Goal: Task Accomplishment & Management: Manage account settings

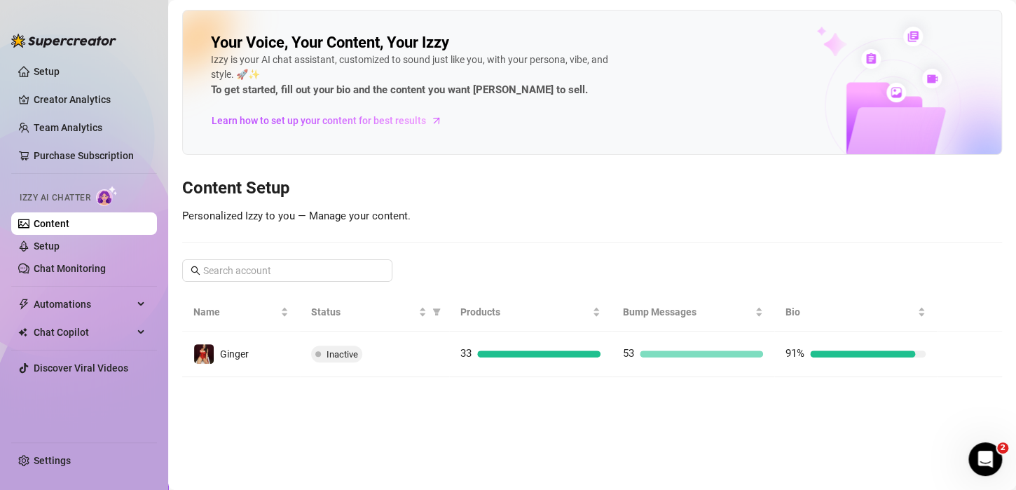
click at [60, 247] on link "Setup" at bounding box center [47, 245] width 26 height 11
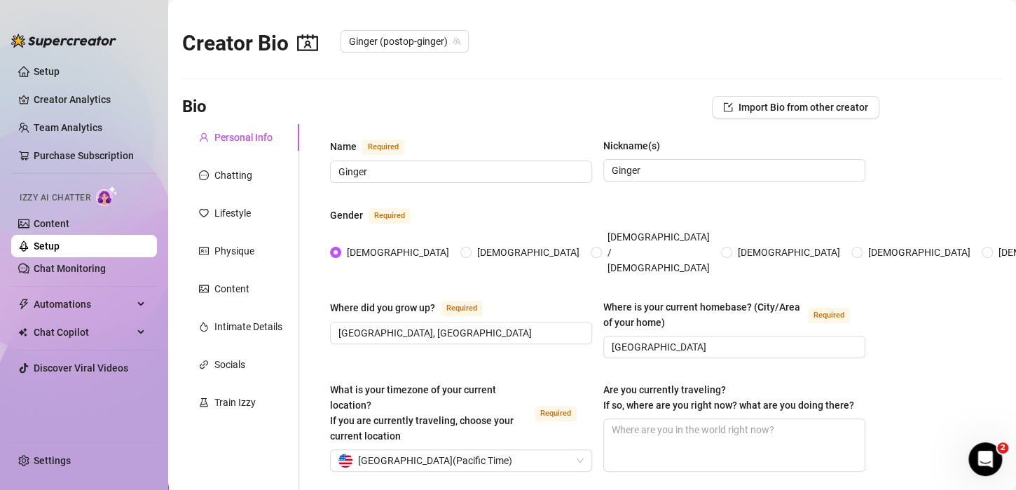
radio input "true"
type input "[DATE]"
click at [60, 229] on link "Content" at bounding box center [52, 223] width 36 height 11
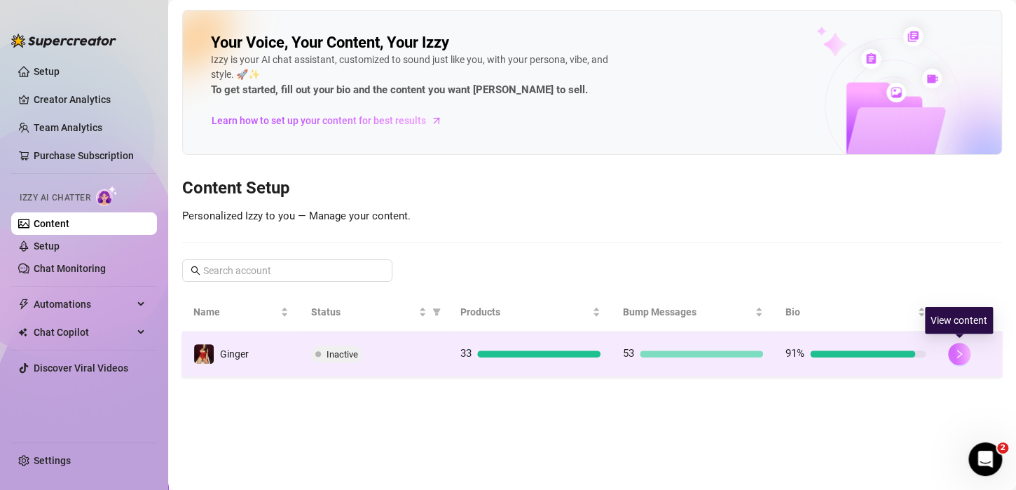
click at [960, 353] on icon "right" at bounding box center [958, 354] width 5 height 8
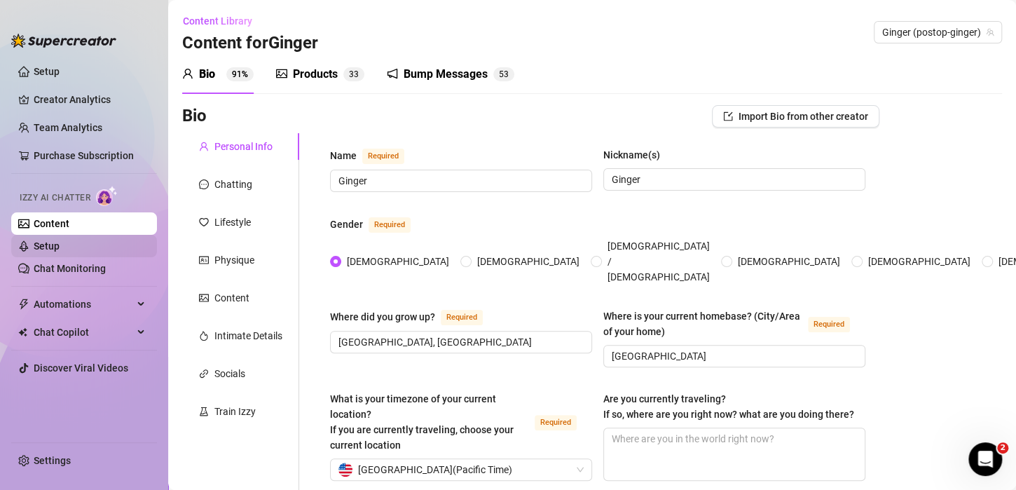
click at [50, 241] on link "Setup" at bounding box center [47, 245] width 26 height 11
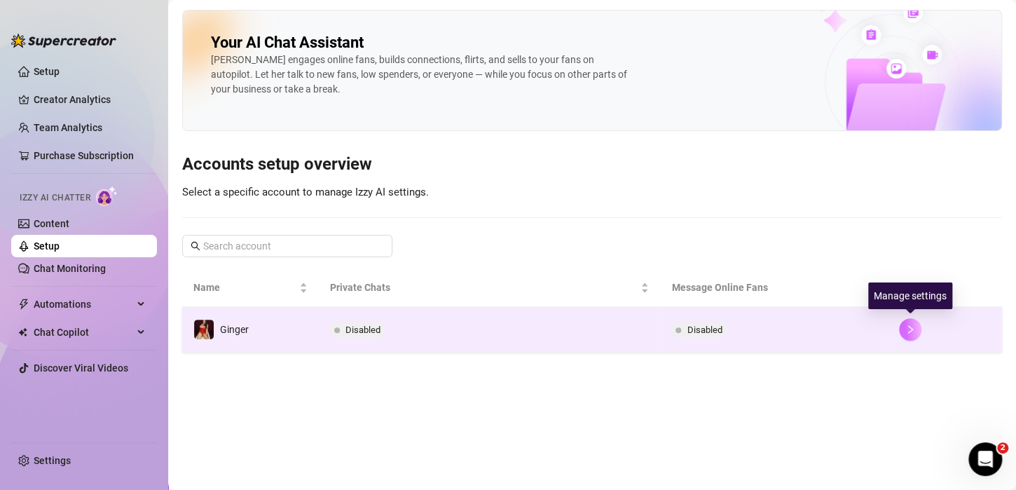
click at [915, 329] on button "button" at bounding box center [910, 329] width 22 height 22
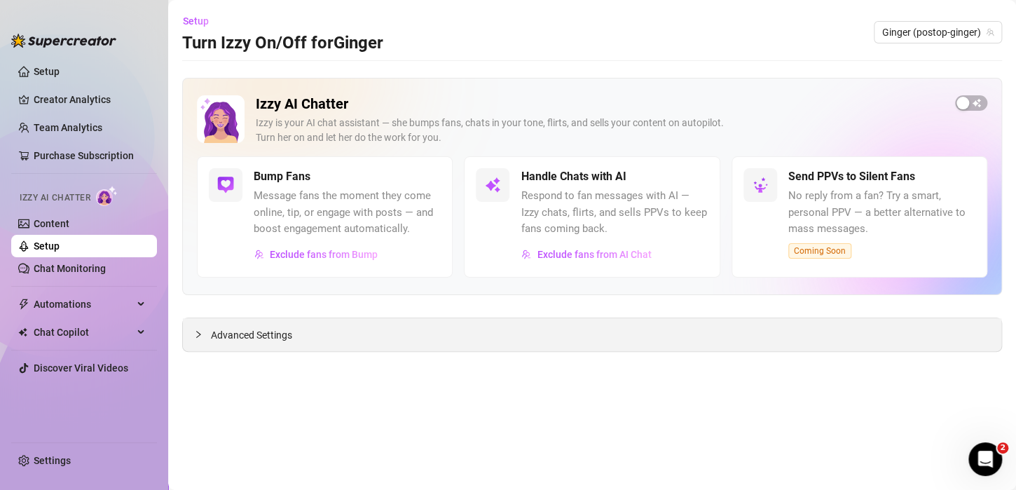
click at [251, 332] on span "Advanced Settings" at bounding box center [251, 334] width 81 height 15
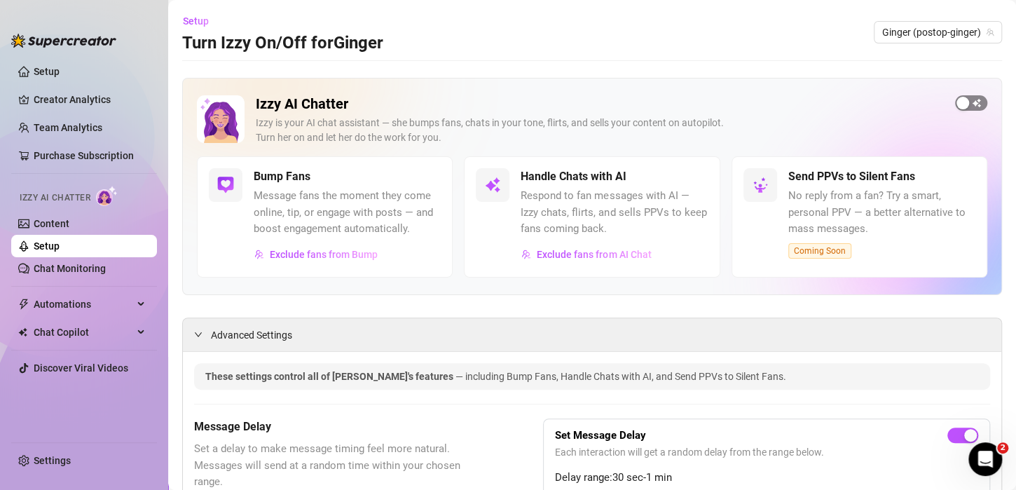
click at [956, 104] on div "button" at bounding box center [962, 103] width 13 height 13
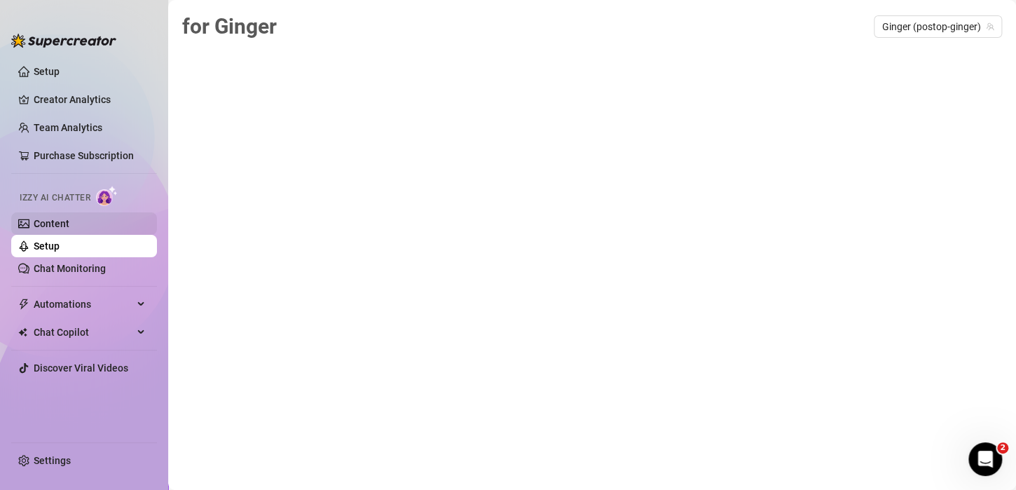
click at [61, 220] on link "Content" at bounding box center [52, 223] width 36 height 11
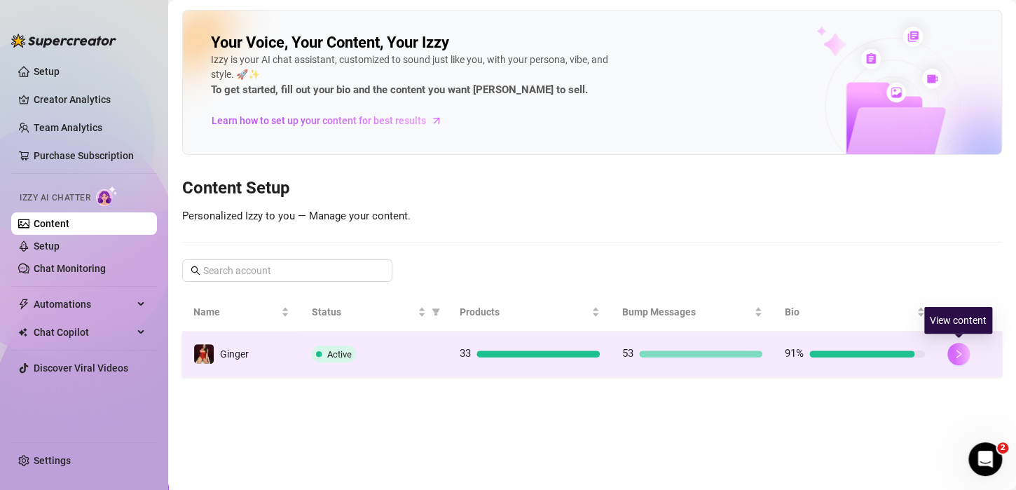
click at [949, 350] on button "button" at bounding box center [958, 354] width 22 height 22
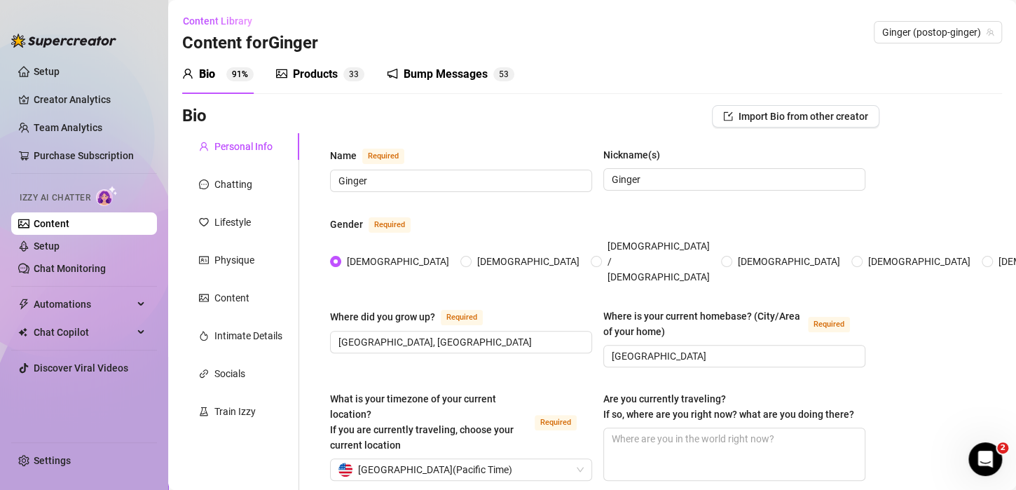
click at [466, 76] on div "Bump Messages" at bounding box center [445, 74] width 84 height 17
